Goal: Use online tool/utility: Utilize a website feature to perform a specific function

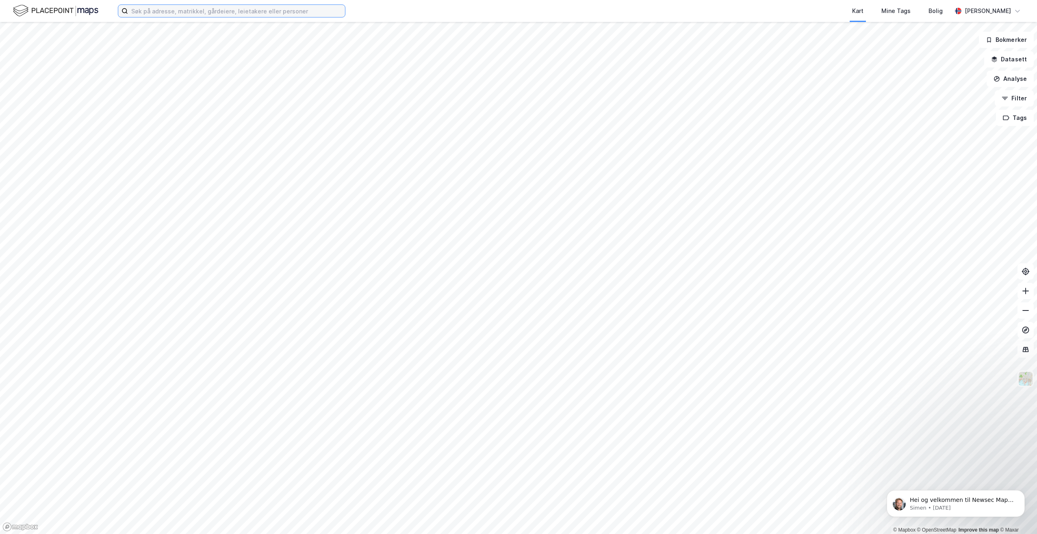
click at [163, 17] on input at bounding box center [236, 11] width 217 height 12
type input "r"
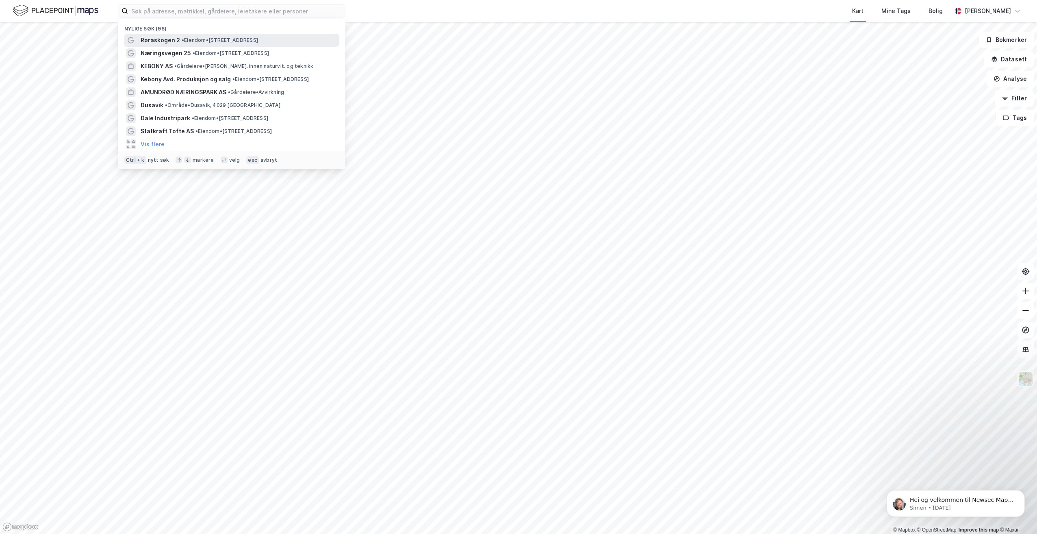
click at [178, 40] on div "Røraskogen 2 • Eiendom • Røraskogen 2, 3739 Skien" at bounding box center [239, 40] width 197 height 10
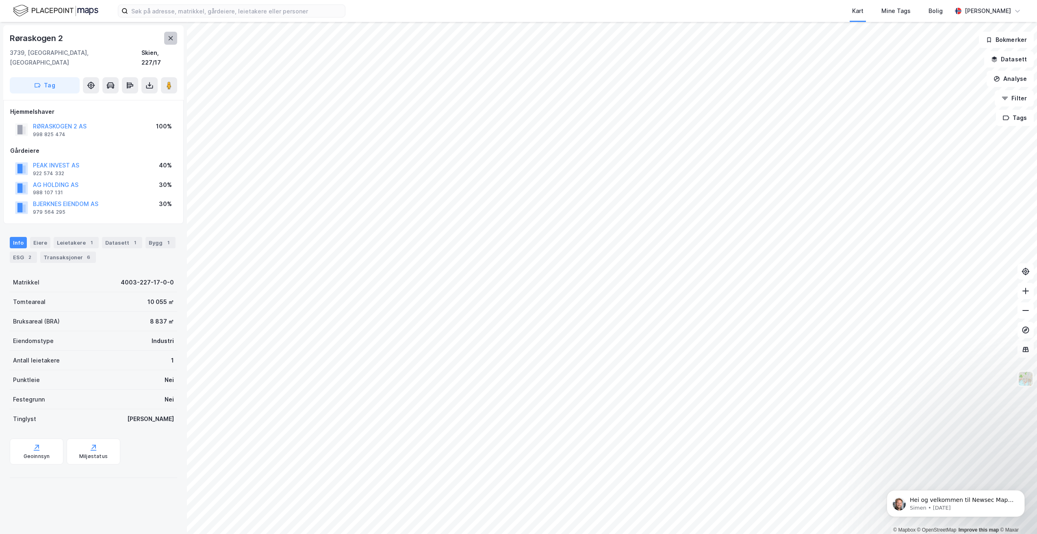
click at [171, 38] on icon at bounding box center [171, 38] width 4 height 4
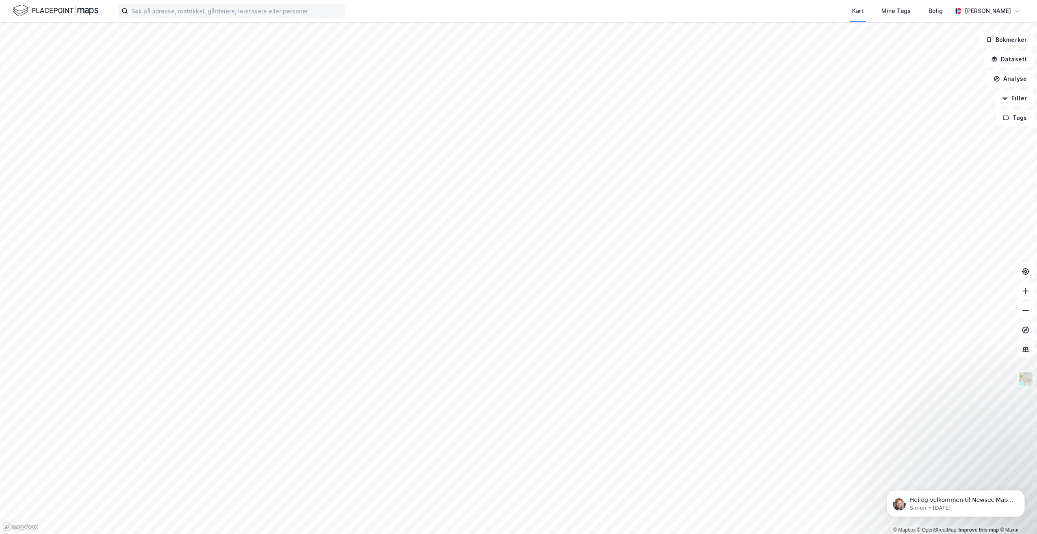
click at [166, 17] on label at bounding box center [232, 10] width 228 height 13
click at [166, 17] on input at bounding box center [236, 11] width 217 height 12
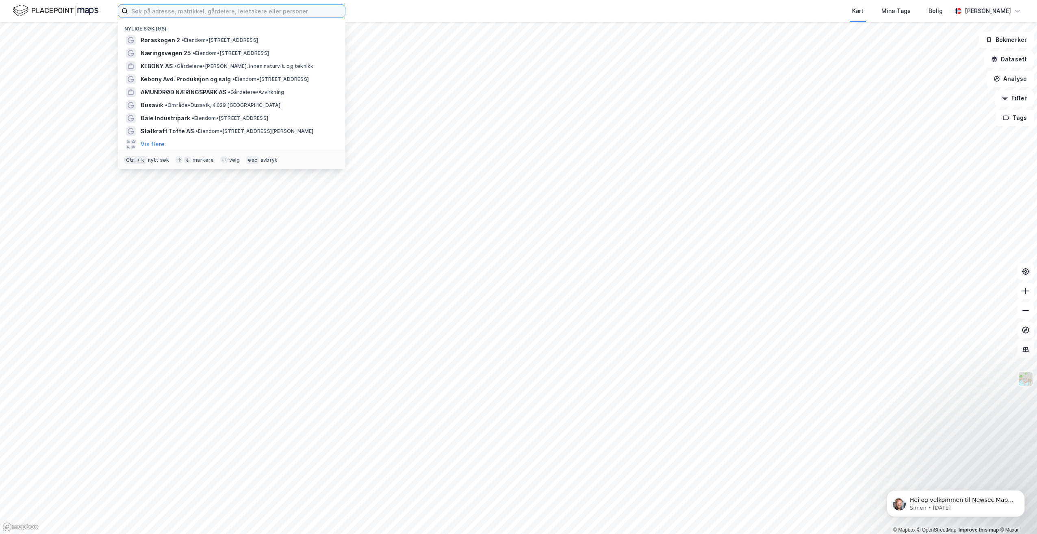
click at [169, 11] on input at bounding box center [236, 11] width 217 height 12
click at [172, 37] on span "Røraskogen 2" at bounding box center [160, 40] width 39 height 10
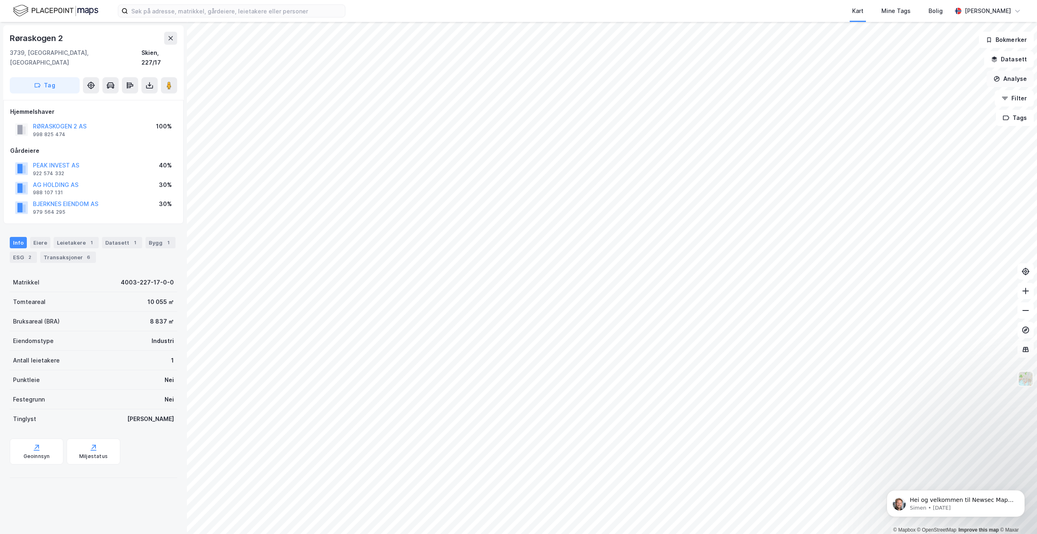
click at [1004, 75] on button "Analyse" at bounding box center [1009, 79] width 47 height 16
click at [934, 92] on div "Tegn område" at bounding box center [934, 95] width 93 height 13
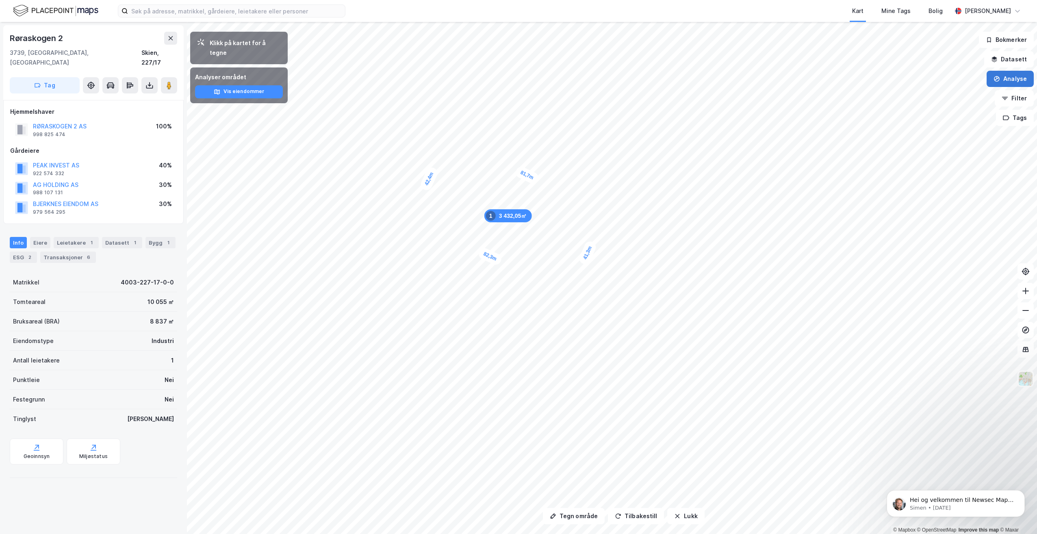
click at [1012, 77] on button "Analyse" at bounding box center [1009, 79] width 47 height 16
click at [952, 78] on div "Mål avstand" at bounding box center [939, 79] width 71 height 7
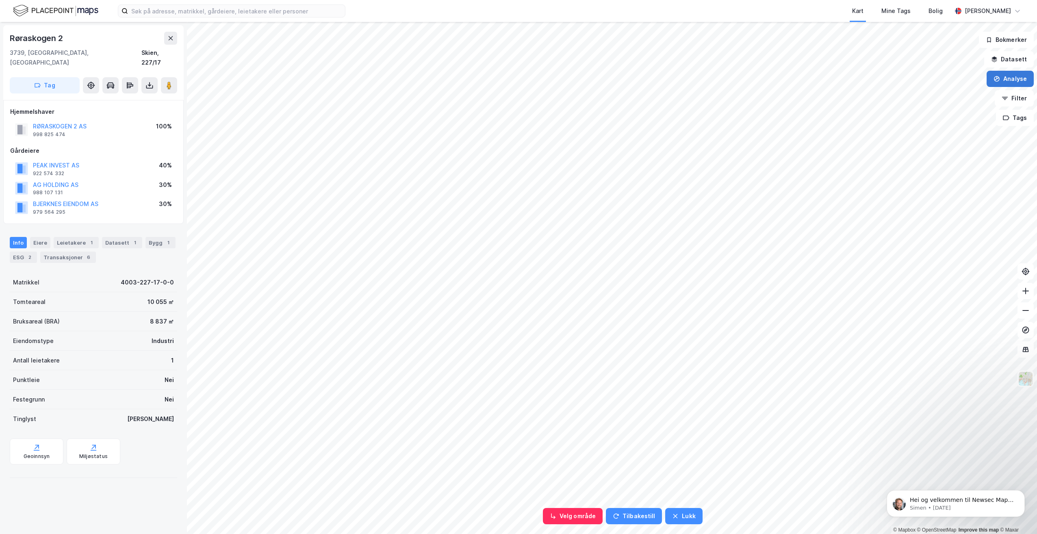
click at [1014, 76] on button "Analyse" at bounding box center [1009, 79] width 47 height 16
click at [918, 99] on div "Tegn område" at bounding box center [939, 96] width 71 height 7
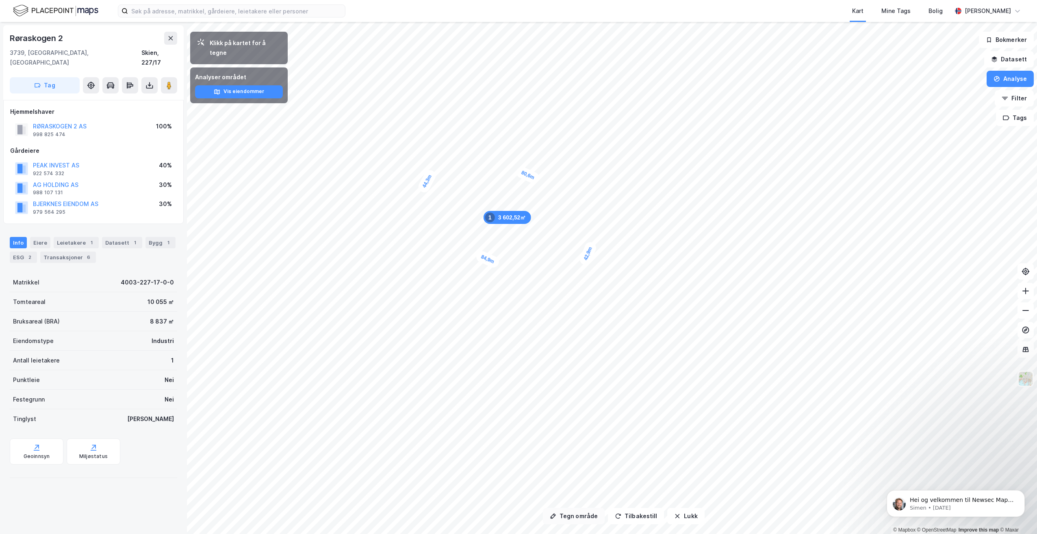
click at [577, 518] on button "Tegn område" at bounding box center [574, 516] width 62 height 16
click at [588, 513] on button "Tegn område" at bounding box center [574, 516] width 62 height 16
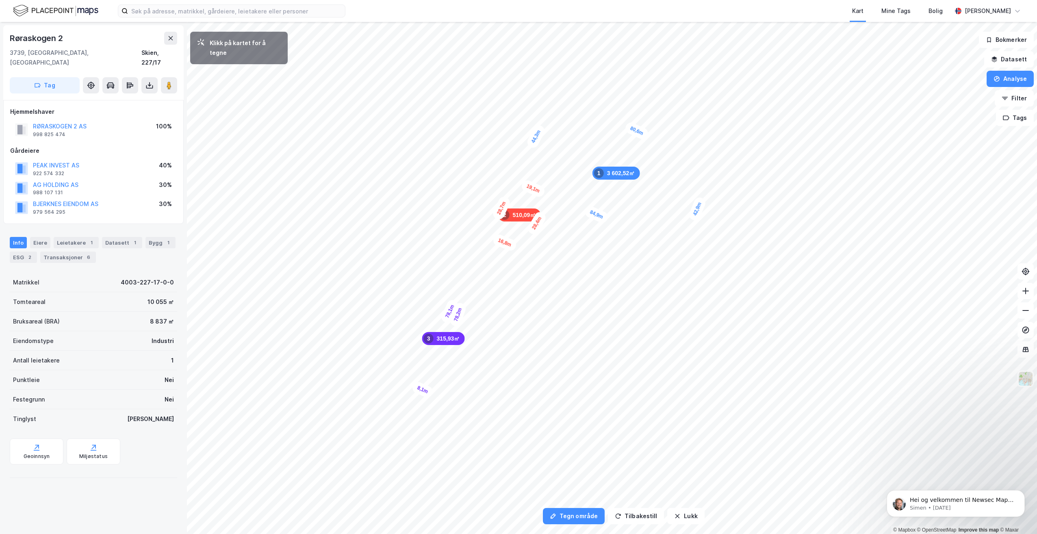
click at [430, 394] on div "8,1m" at bounding box center [423, 389] width 24 height 19
click at [504, 245] on div "9,7m" at bounding box center [495, 241] width 24 height 20
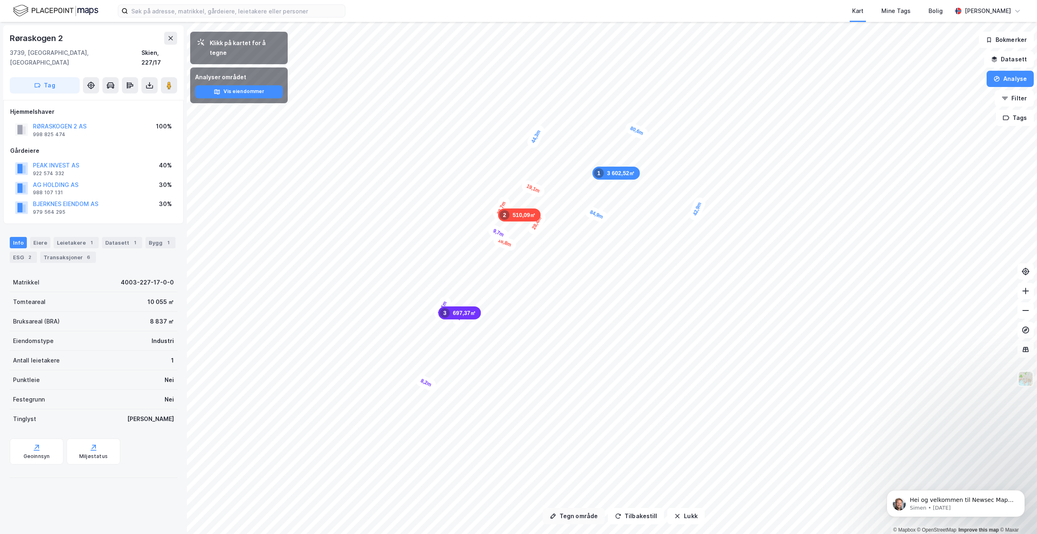
click at [574, 517] on button "Tegn område" at bounding box center [574, 516] width 62 height 16
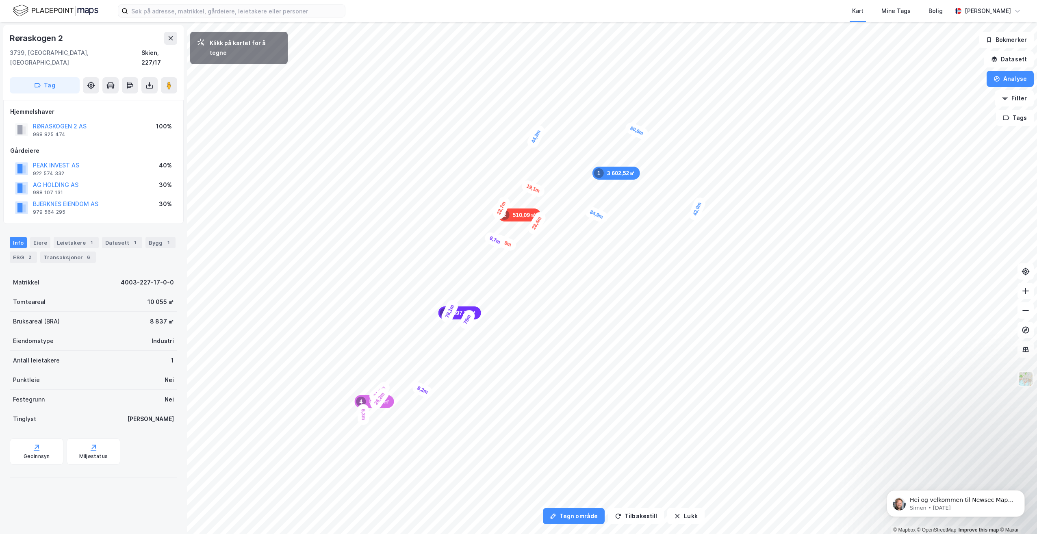
click at [363, 421] on div "6,3m" at bounding box center [363, 414] width 12 height 21
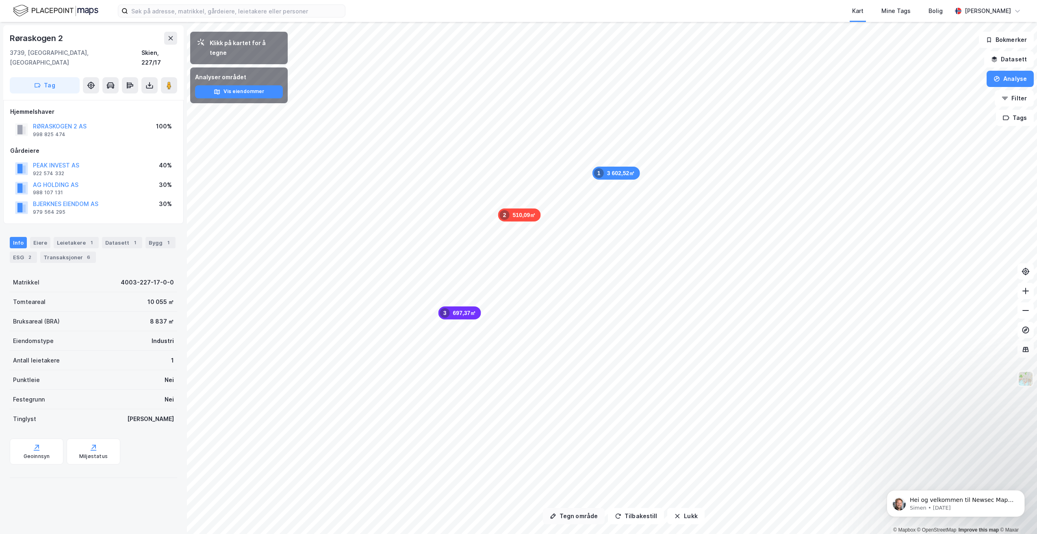
click at [582, 519] on button "Tegn område" at bounding box center [574, 516] width 62 height 16
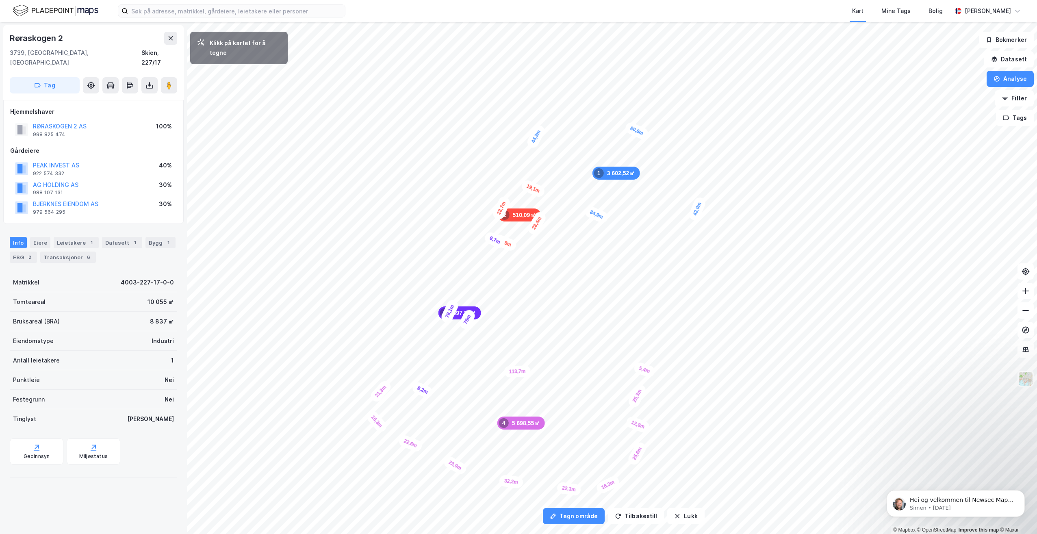
click at [639, 368] on div "5,4m" at bounding box center [645, 369] width 24 height 17
click at [594, 482] on div "7,6m" at bounding box center [593, 473] width 12 height 21
click at [578, 477] on div "7,6m" at bounding box center [586, 478] width 24 height 17
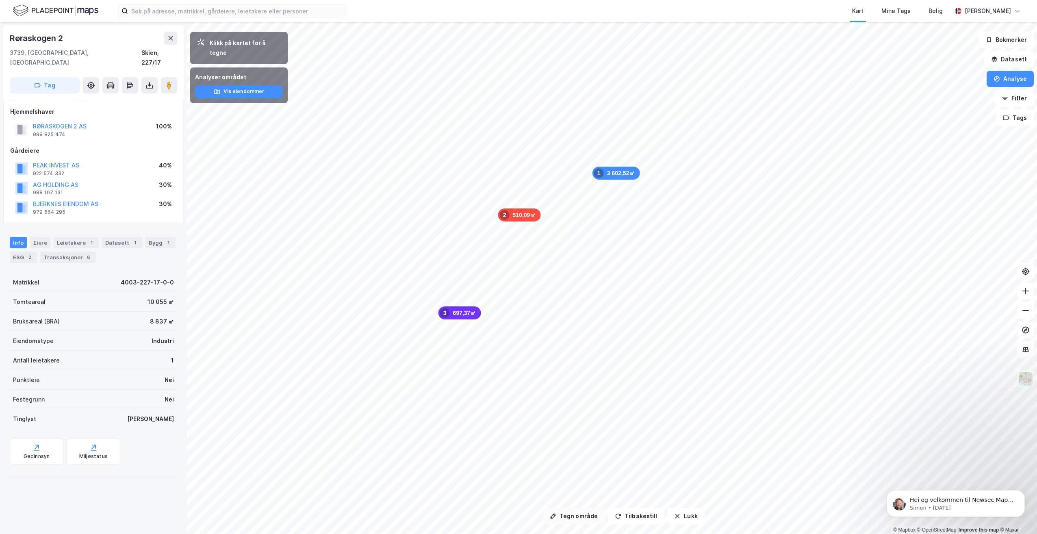
click at [584, 516] on button "Tegn område" at bounding box center [574, 516] width 62 height 16
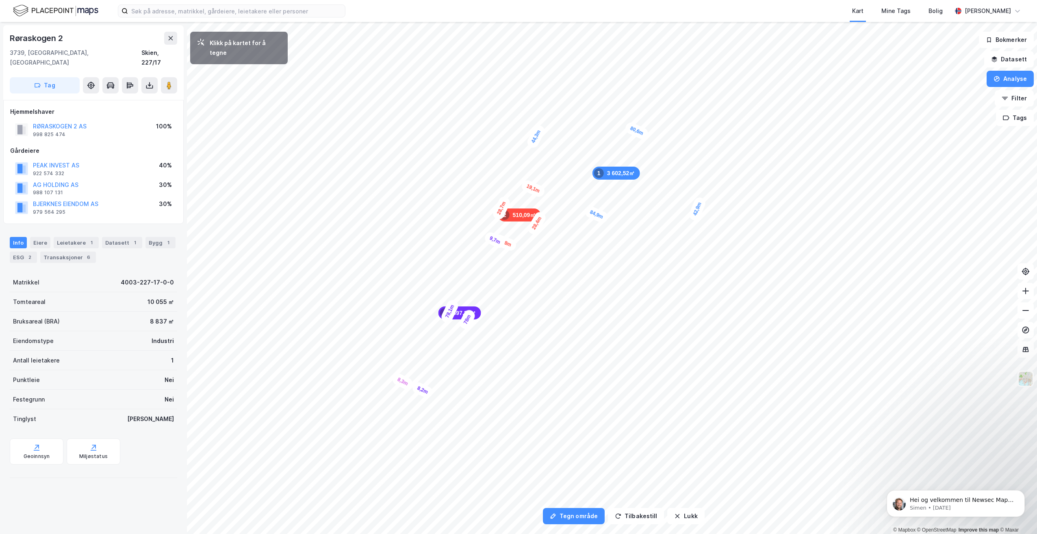
click at [394, 377] on div "8,3m" at bounding box center [403, 382] width 24 height 20
click at [372, 425] on div "8,7m" at bounding box center [367, 416] width 19 height 24
click at [576, 483] on div "4,4m" at bounding box center [576, 488] width 11 height 21
click at [399, 379] on div "6m" at bounding box center [404, 382] width 20 height 18
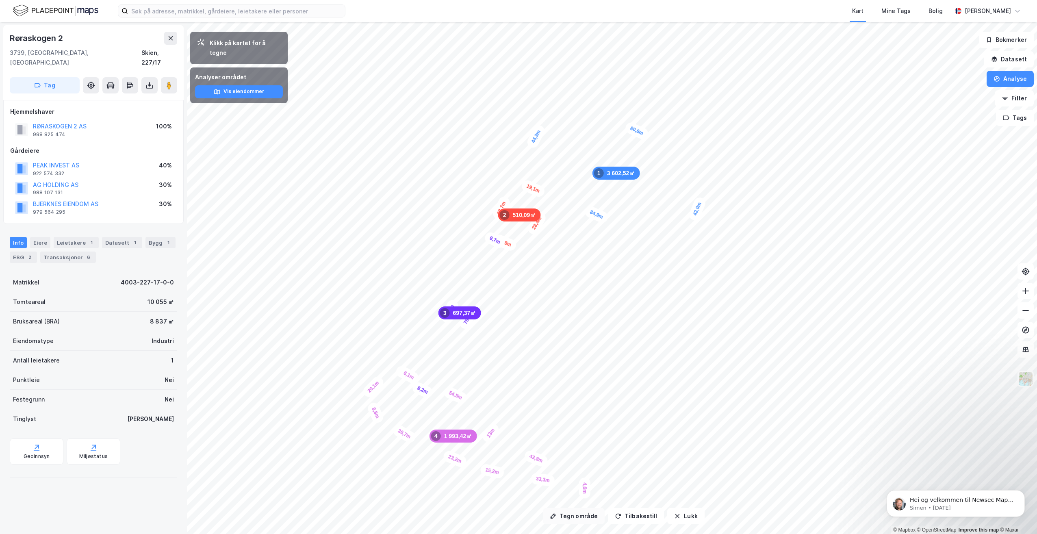
click at [588, 513] on button "Tegn område" at bounding box center [574, 516] width 62 height 16
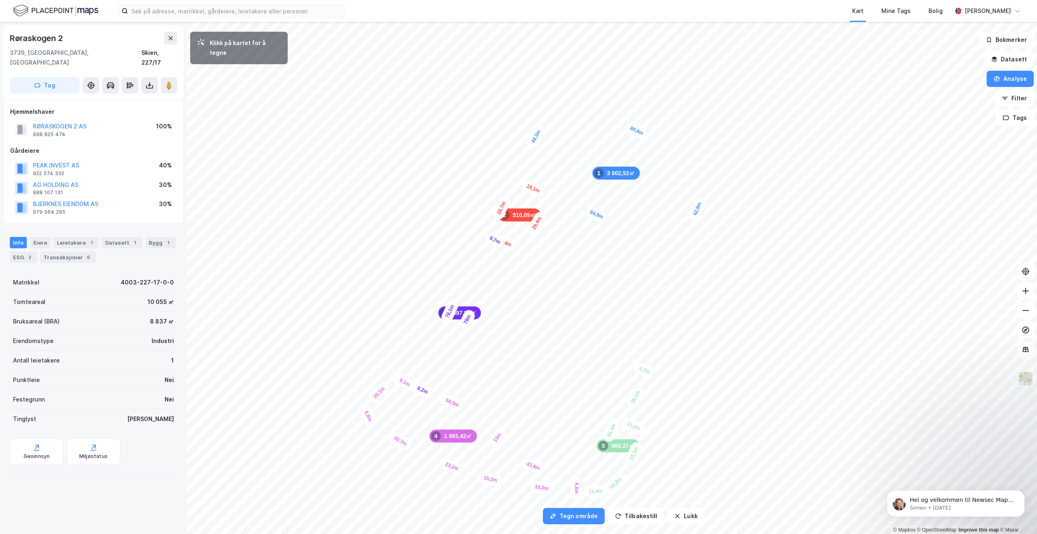
click at [639, 368] on div "4,7m" at bounding box center [645, 370] width 24 height 18
click at [585, 483] on div "4,3m" at bounding box center [584, 487] width 15 height 23
